Goal: Task Accomplishment & Management: Complete application form

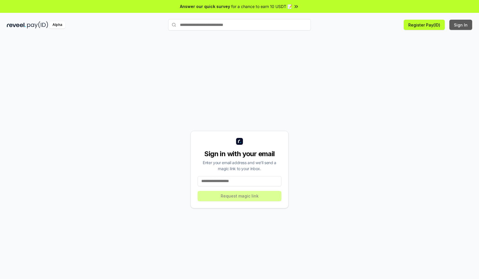
click at [461, 25] on button "Sign In" at bounding box center [461, 25] width 23 height 10
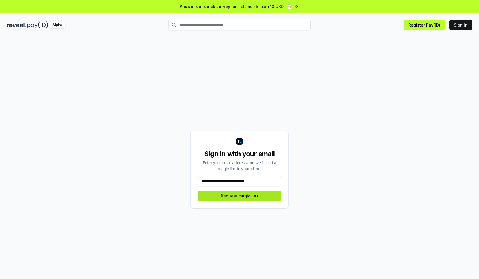
type input "**********"
click at [240, 196] on button "Request magic link" at bounding box center [240, 196] width 84 height 10
